Goal: Information Seeking & Learning: Get advice/opinions

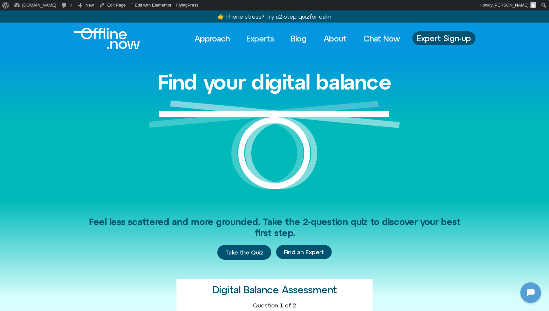
click at [267, 41] on link "Experts" at bounding box center [260, 38] width 40 height 14
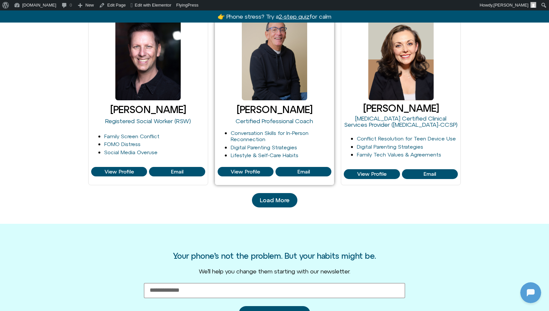
scroll to position [665, 0]
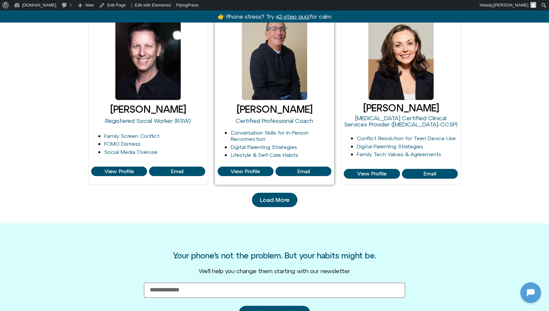
click at [269, 107] on h3 "[PERSON_NAME]" at bounding box center [275, 109] width 114 height 11
click at [291, 93] on div at bounding box center [274, 59] width 65 height 82
click at [266, 171] on span "View Profile" at bounding box center [245, 172] width 52 height 6
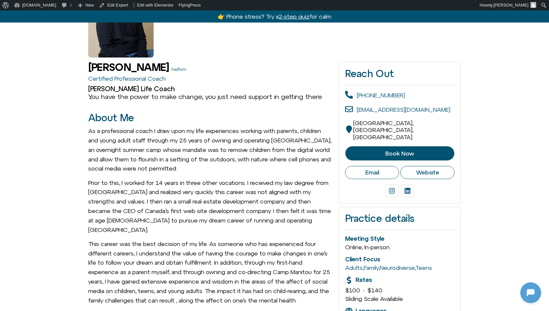
scroll to position [96, 0]
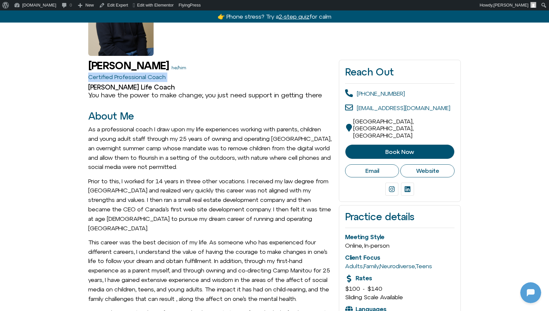
drag, startPoint x: 81, startPoint y: 79, endPoint x: 201, endPoint y: 83, distance: 119.9
copy div "Certified Professional Coach"
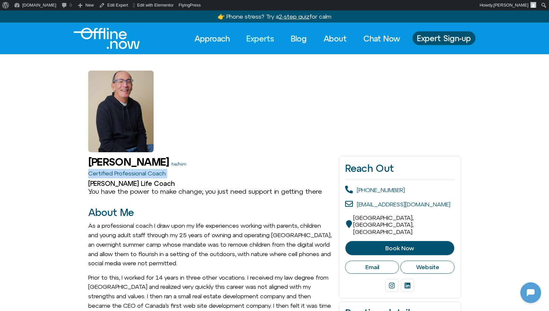
click at [266, 37] on link "Experts" at bounding box center [260, 38] width 40 height 14
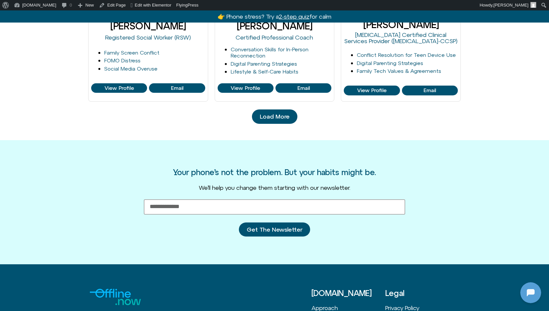
scroll to position [749, 0]
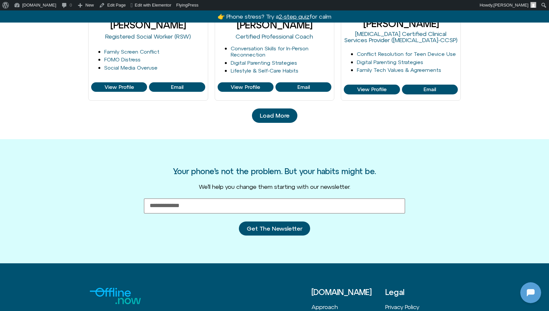
click at [270, 119] on link "Load More" at bounding box center [274, 115] width 45 height 14
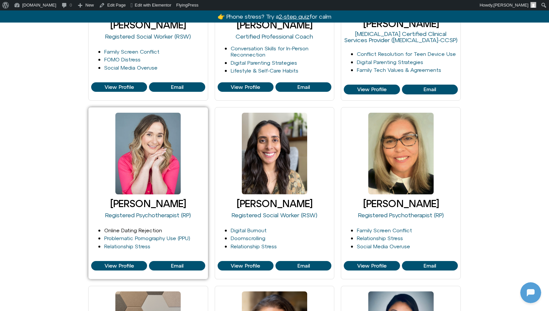
click at [144, 231] on link "Online Dating Rejection" at bounding box center [133, 230] width 58 height 6
click at [166, 177] on div at bounding box center [147, 154] width 65 height 82
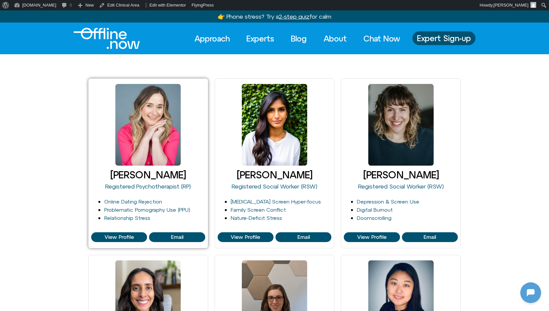
click at [166, 164] on div at bounding box center [147, 125] width 65 height 82
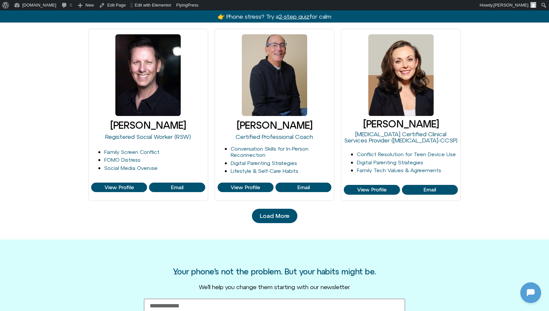
scroll to position [649, 0]
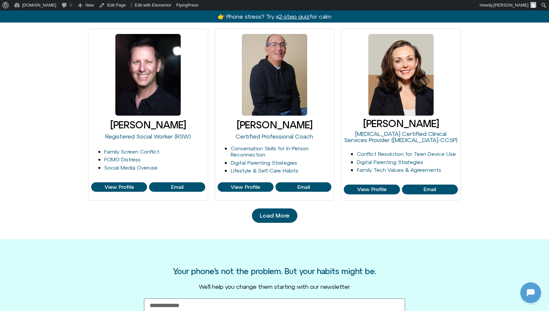
click at [280, 217] on span "Load More" at bounding box center [275, 215] width 30 height 7
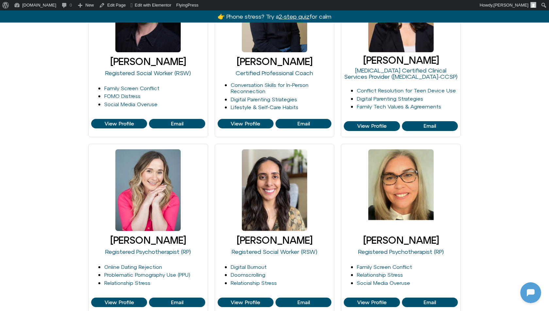
scroll to position [714, 0]
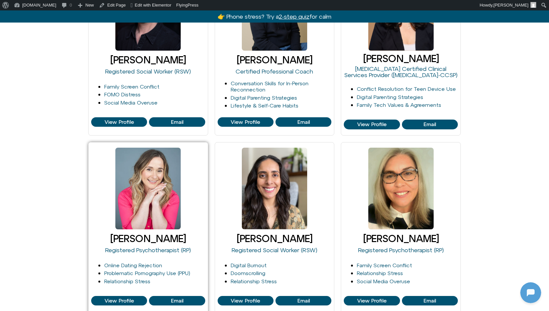
click at [154, 178] on div at bounding box center [147, 189] width 65 height 82
click at [155, 236] on h3 "Michelle Fischler" at bounding box center [148, 238] width 114 height 11
click at [172, 237] on h3 "Michelle Fischler" at bounding box center [148, 238] width 114 height 11
click at [107, 237] on h3 "Michelle Fischler" at bounding box center [148, 238] width 114 height 11
click at [115, 299] on span "View Profile" at bounding box center [119, 301] width 29 height 6
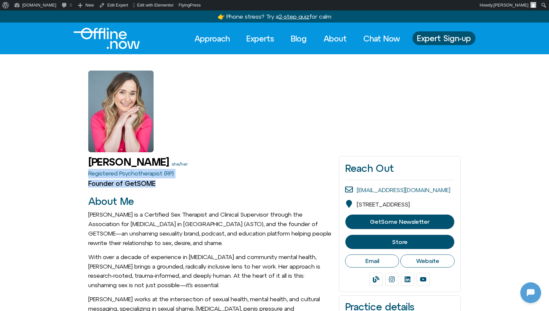
drag, startPoint x: 86, startPoint y: 174, endPoint x: 168, endPoint y: 183, distance: 82.5
copy div "Registered Psychotherapist (RP) Founder of GetSOME"
click at [150, 202] on h2 "About Me" at bounding box center [210, 201] width 244 height 11
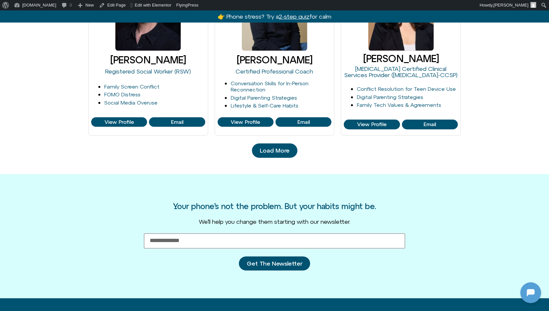
click at [268, 153] on link "Load More" at bounding box center [274, 150] width 45 height 14
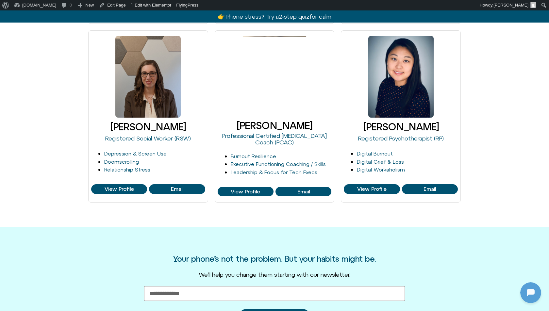
scroll to position [1005, 0]
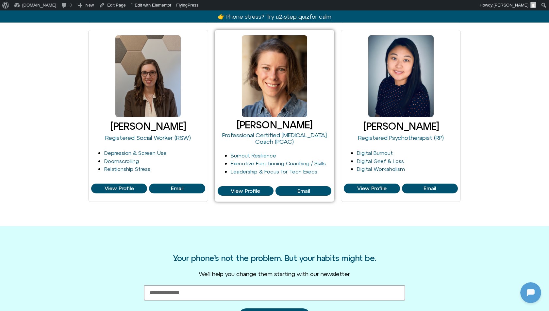
drag, startPoint x: 230, startPoint y: 121, endPoint x: 319, endPoint y: 124, distance: 89.2
click at [319, 124] on h3 "[PERSON_NAME]" at bounding box center [275, 125] width 114 height 11
copy h3 "[PERSON_NAME]"
click at [261, 189] on span "View Profile" at bounding box center [245, 191] width 52 height 6
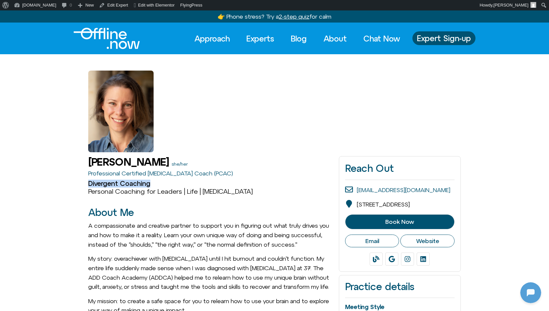
drag, startPoint x: 87, startPoint y: 183, endPoint x: 154, endPoint y: 184, distance: 67.9
copy h2 "Divergent Coaching"
drag, startPoint x: 86, startPoint y: 171, endPoint x: 185, endPoint y: 173, distance: 99.0
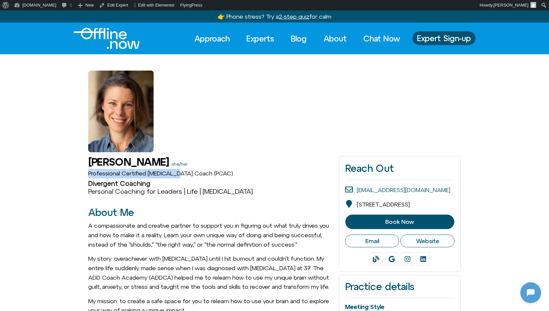
copy link "Professional Certified [MEDICAL_DATA] Coach"
click at [366, 143] on div at bounding box center [274, 103] width 372 height 98
click at [213, 242] on p "A compassionate and creative partner to support you in figuring out what truly …" at bounding box center [210, 235] width 244 height 28
click at [223, 233] on p "A compassionate and creative partner to support you in figuring out what truly …" at bounding box center [210, 235] width 244 height 28
click at [319, 134] on div at bounding box center [274, 103] width 372 height 98
